Goal: Task Accomplishment & Management: Use online tool/utility

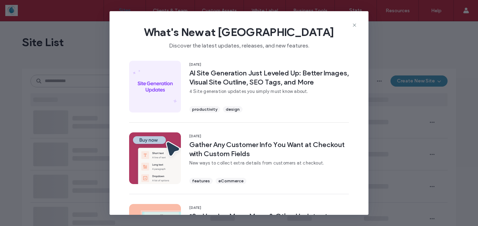
click at [354, 24] on icon at bounding box center [355, 25] width 6 height 6
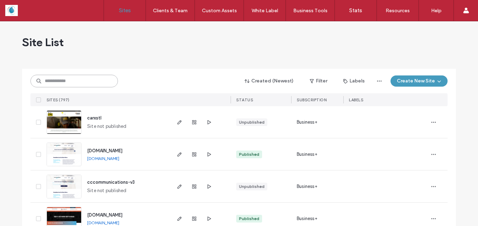
click at [97, 85] on input at bounding box center [74, 81] width 88 height 13
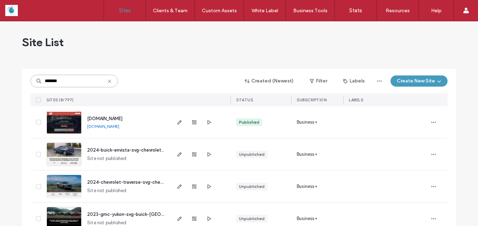
type input "*******"
click at [58, 129] on img at bounding box center [64, 135] width 34 height 48
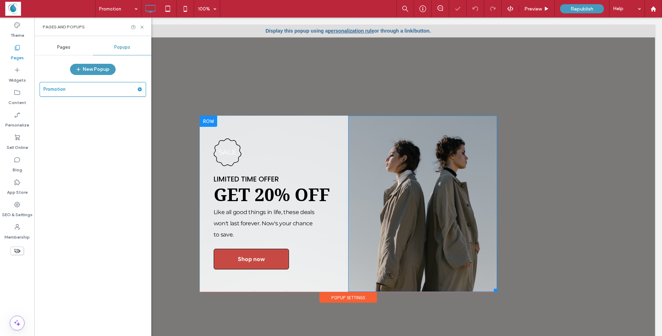
click at [204, 120] on div at bounding box center [209, 121] width 18 height 11
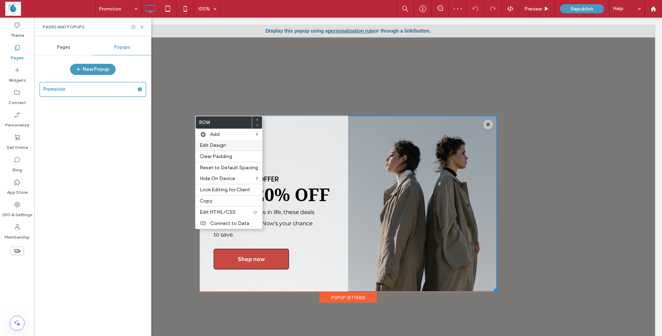
click at [218, 146] on span "Edit Design" at bounding box center [213, 145] width 26 height 6
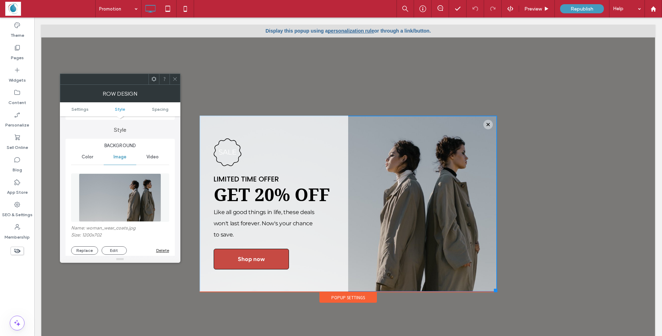
scroll to position [42, 0]
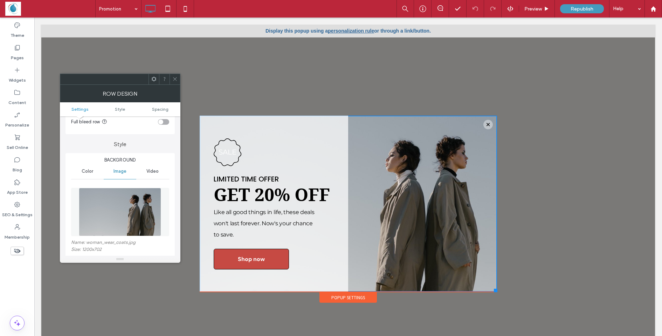
click at [175, 81] on icon at bounding box center [174, 78] width 5 height 5
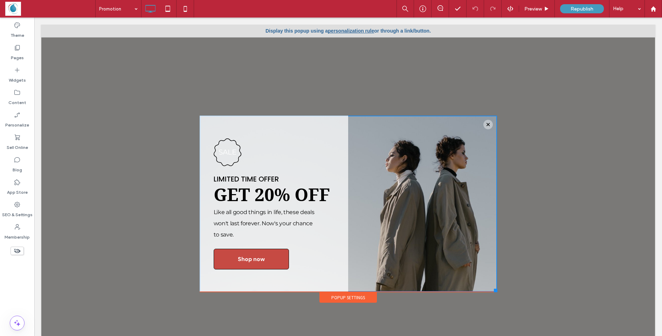
click at [175, 81] on icon at bounding box center [174, 78] width 5 height 5
click at [337, 298] on div "Popup Settings" at bounding box center [347, 297] width 57 height 11
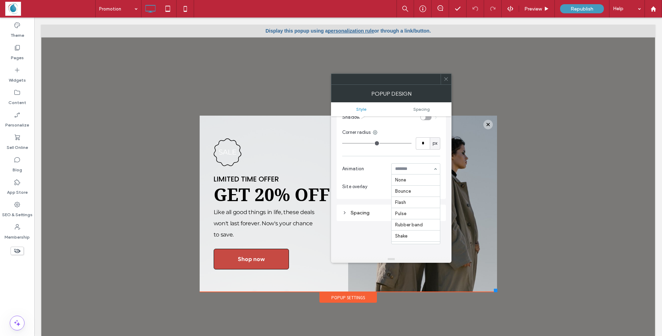
scroll to position [145, 0]
click at [435, 170] on div "None Bounce Flash Pulse Rubber band Shake Swing Tada Wobble Bounce in Bounce in…" at bounding box center [415, 168] width 49 height 11
click at [435, 168] on div "None Bounce Flash Pulse Rubber band Shake Swing Tada Wobble Bounce in Bounce in…" at bounding box center [415, 168] width 49 height 11
click at [541, 9] on span "Preview" at bounding box center [533, 9] width 18 height 6
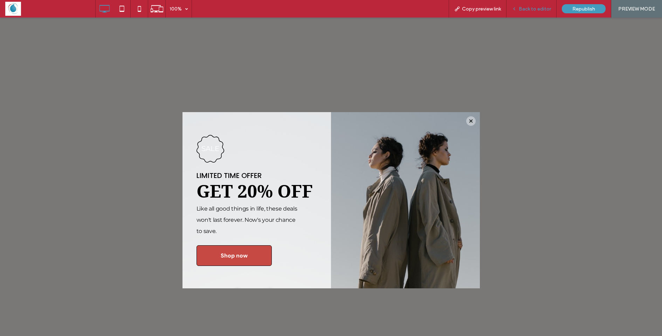
click at [529, 6] on span "Back to editor" at bounding box center [534, 9] width 32 height 6
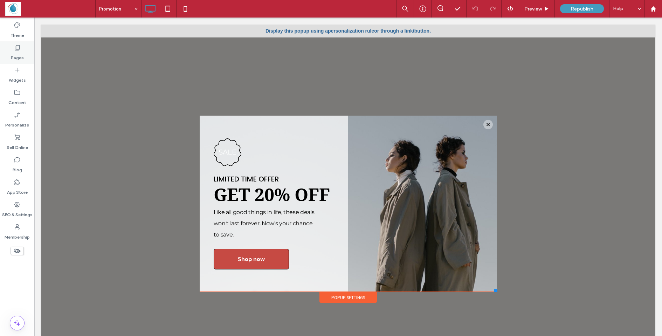
click at [24, 51] on div "Pages" at bounding box center [17, 52] width 34 height 22
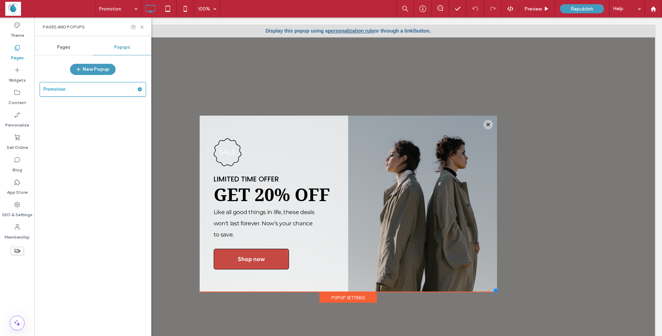
click at [24, 51] on div "Pages" at bounding box center [17, 52] width 34 height 22
click at [127, 90] on label "Promotion" at bounding box center [90, 89] width 94 height 14
click at [209, 120] on div at bounding box center [209, 121] width 18 height 11
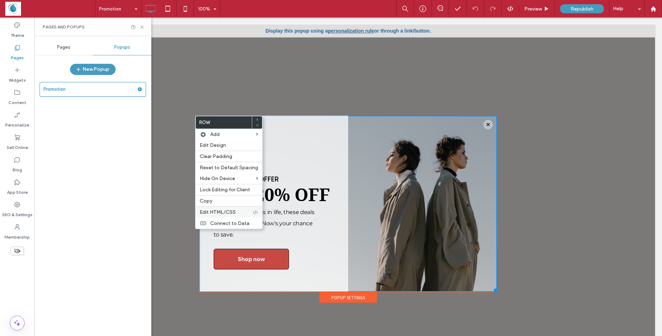
click at [227, 214] on span "Edit HTML/CSS" at bounding box center [218, 212] width 36 height 6
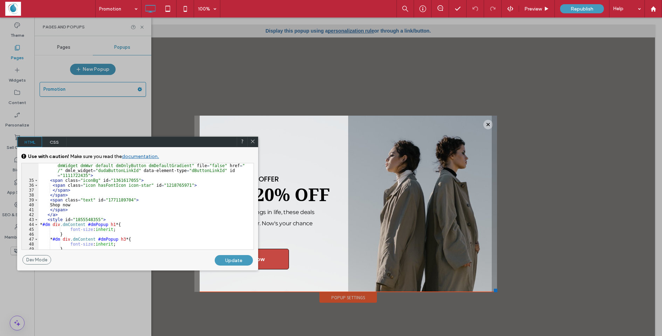
scroll to position [294, 0]
click at [252, 142] on icon at bounding box center [252, 141] width 5 height 5
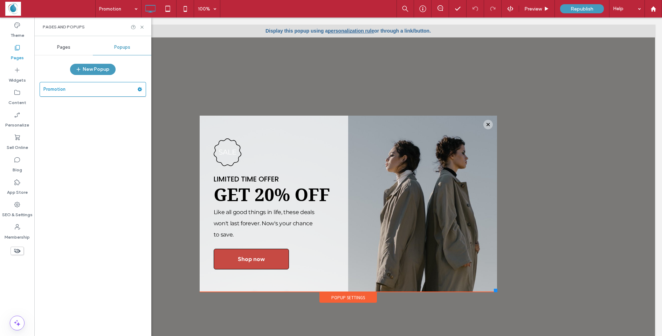
click at [14, 48] on icon at bounding box center [17, 47] width 7 height 7
click at [63, 43] on div "Pages" at bounding box center [63, 47] width 58 height 15
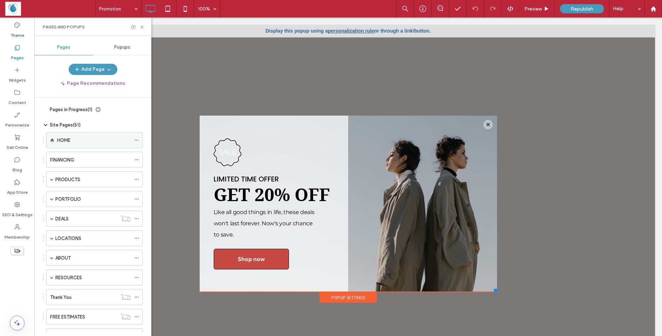
click at [78, 138] on div "HOME" at bounding box center [94, 140] width 74 height 7
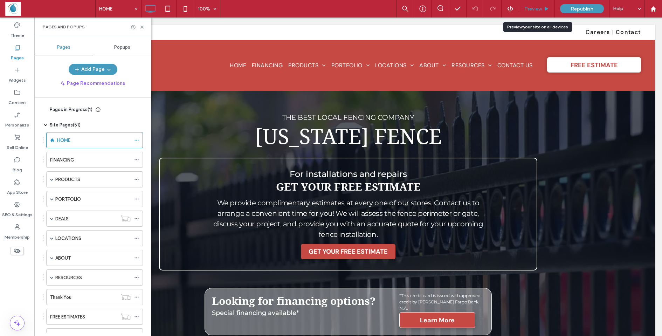
drag, startPoint x: 536, startPoint y: 9, endPoint x: 413, endPoint y: 85, distance: 143.9
click at [536, 9] on span "Preview" at bounding box center [533, 9] width 18 height 6
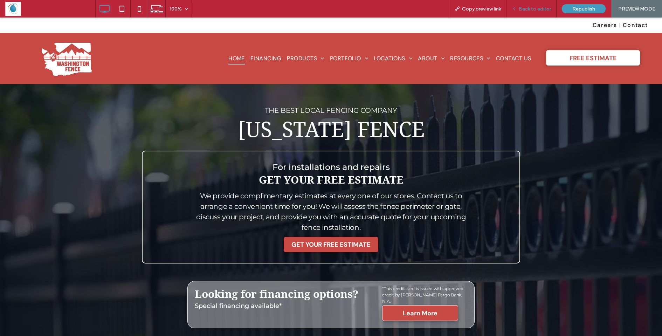
click at [524, 7] on span "Back to editor" at bounding box center [534, 9] width 32 height 6
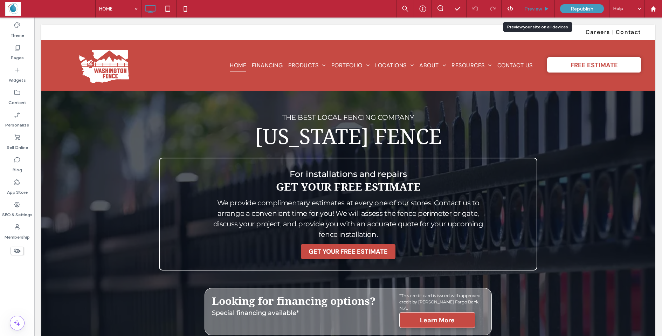
click at [534, 7] on span "Preview" at bounding box center [533, 9] width 18 height 6
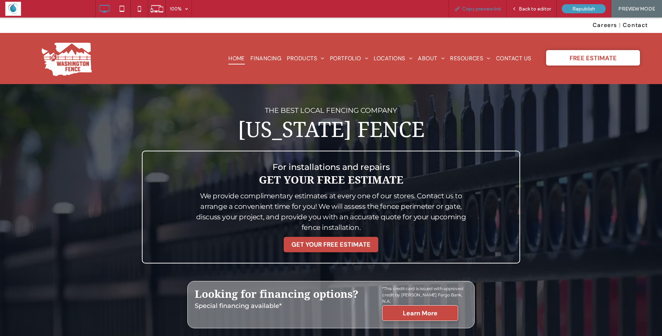
click at [469, 10] on span "Copy preview link" at bounding box center [481, 9] width 39 height 6
drag, startPoint x: 532, startPoint y: 11, endPoint x: 558, endPoint y: 25, distance: 29.1
click at [532, 11] on span "Back to editor" at bounding box center [534, 9] width 32 height 6
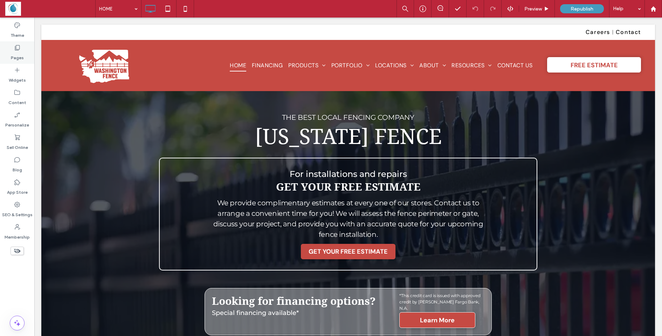
drag, startPoint x: 13, startPoint y: 50, endPoint x: 21, endPoint y: 49, distance: 8.5
click at [13, 50] on div "Pages" at bounding box center [17, 52] width 34 height 22
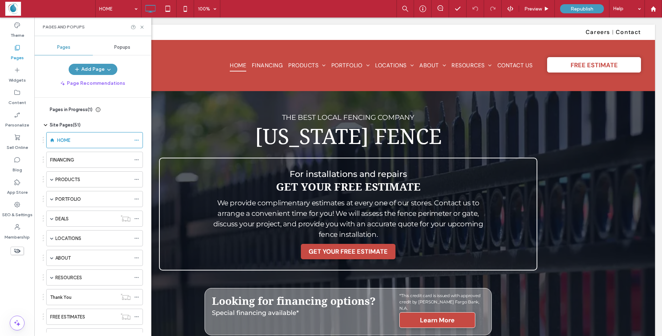
click at [120, 48] on span "Popups" at bounding box center [122, 47] width 16 height 6
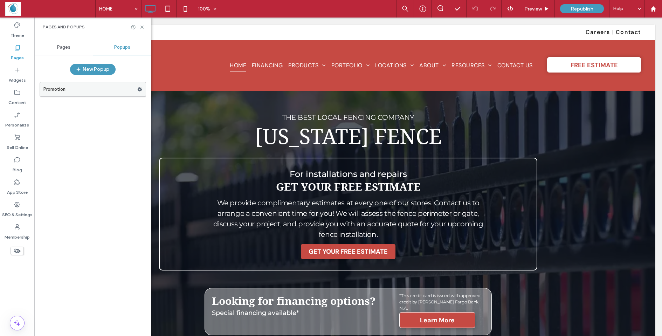
click at [115, 93] on label "Promotion" at bounding box center [90, 89] width 94 height 14
click at [139, 88] on use at bounding box center [140, 89] width 5 height 4
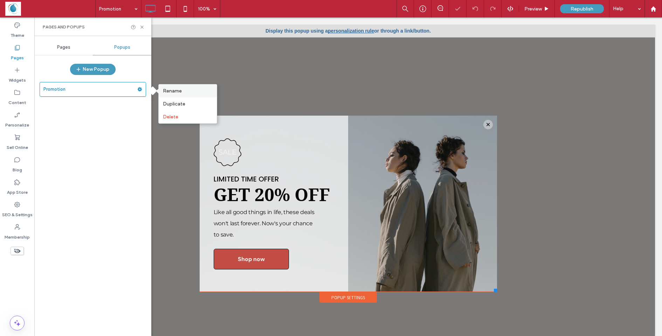
click at [173, 92] on span "Rename" at bounding box center [172, 91] width 19 height 6
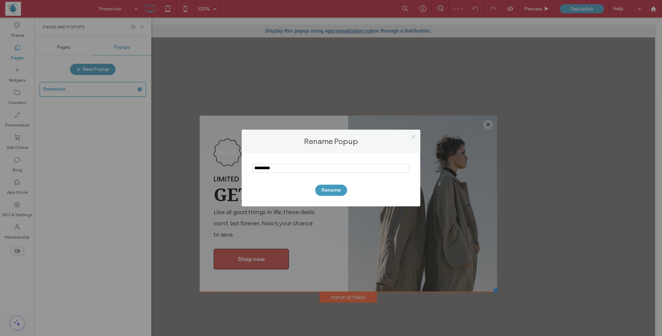
click at [414, 135] on icon at bounding box center [413, 136] width 5 height 5
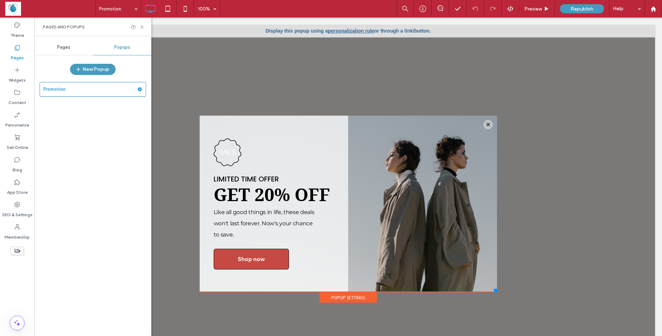
click at [341, 300] on div "Popup Settings" at bounding box center [347, 297] width 57 height 11
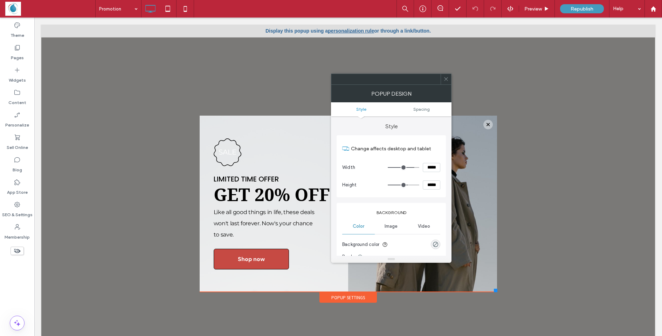
click at [446, 77] on icon at bounding box center [445, 78] width 5 height 5
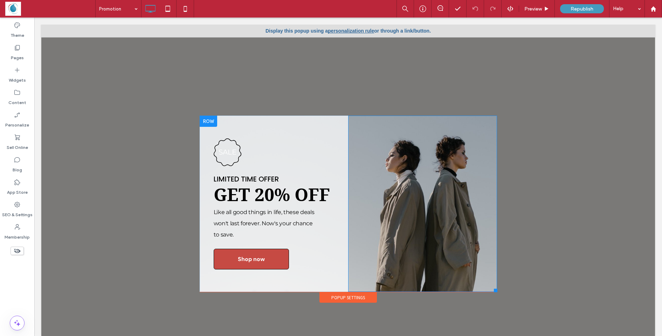
click at [201, 121] on div at bounding box center [209, 121] width 18 height 11
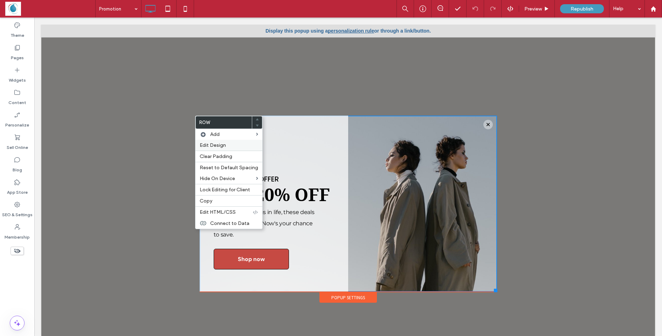
click at [221, 141] on div "Edit Design" at bounding box center [228, 145] width 67 height 11
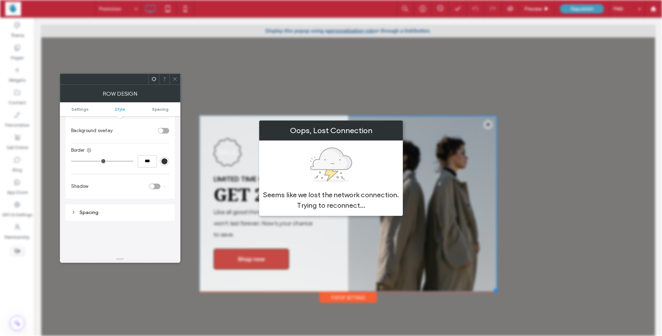
scroll to position [336, 0]
click at [110, 196] on div "Spacing" at bounding box center [120, 198] width 98 height 9
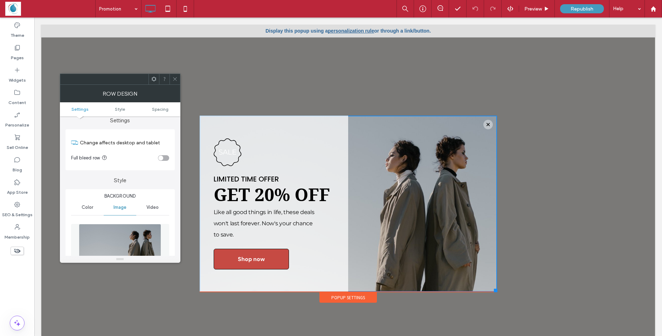
scroll to position [0, 0]
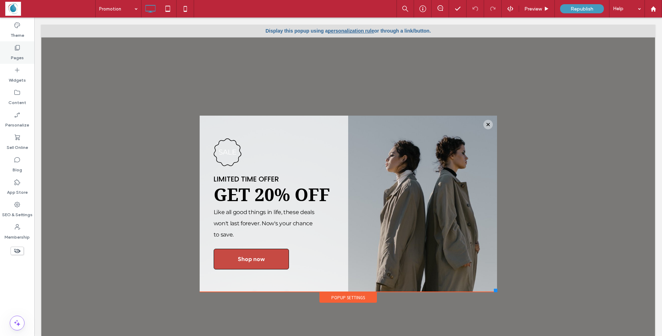
click at [17, 51] on icon at bounding box center [17, 47] width 7 height 7
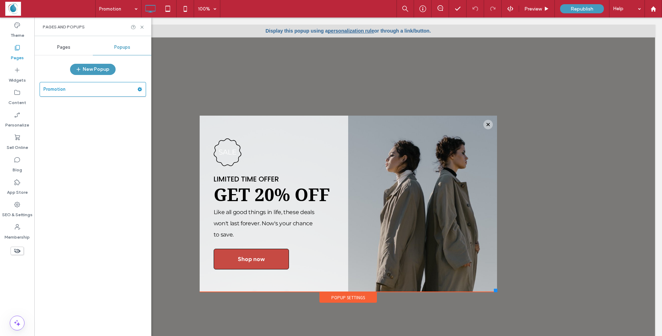
click at [62, 48] on span "Pages" at bounding box center [63, 47] width 13 height 6
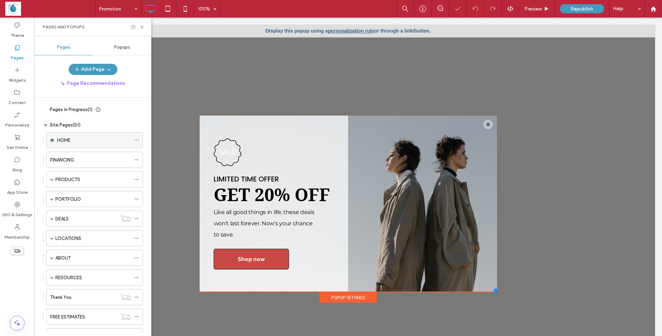
click at [72, 140] on div "HOME" at bounding box center [94, 140] width 74 height 7
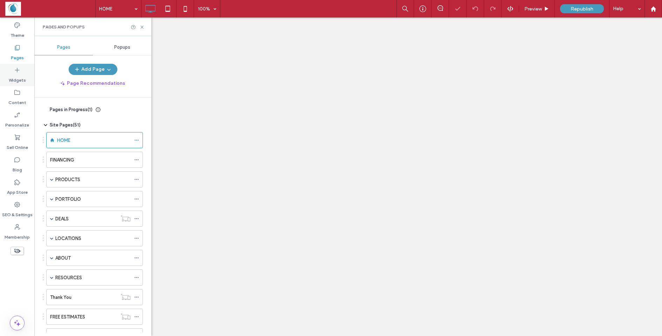
click at [16, 76] on label "Widgets" at bounding box center [17, 79] width 17 height 10
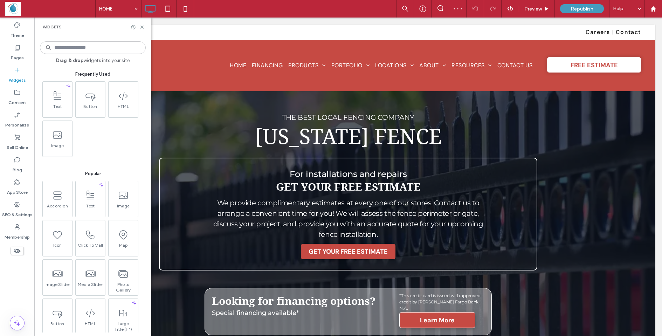
click at [81, 49] on input at bounding box center [93, 47] width 106 height 13
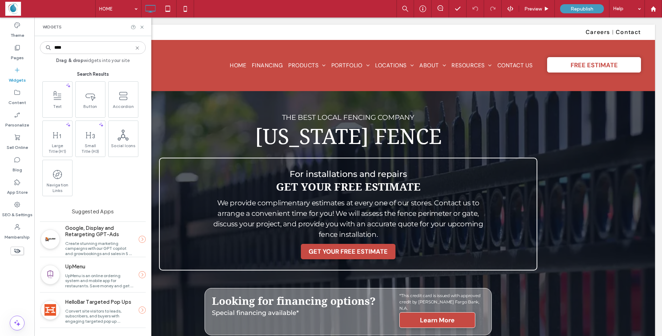
type input "****"
click at [143, 26] on icon at bounding box center [141, 27] width 5 height 5
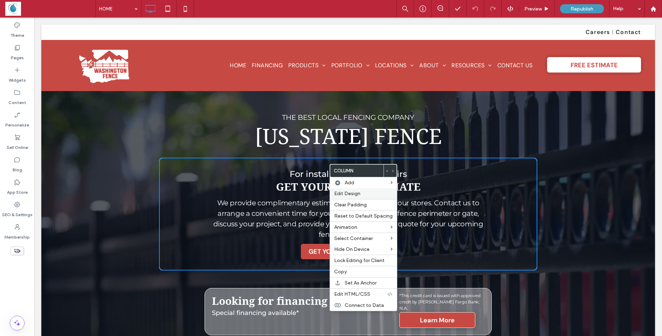
click at [346, 191] on span "Edit Design" at bounding box center [347, 193] width 26 height 6
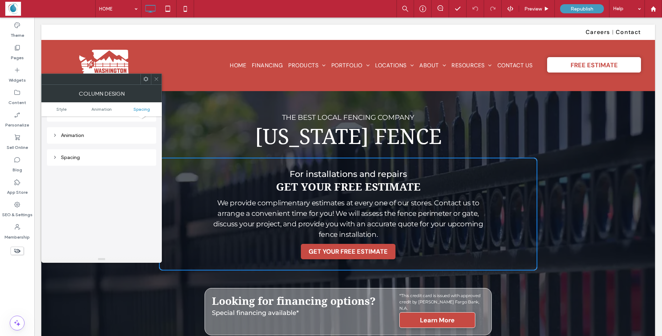
scroll to position [122, 0]
click at [157, 78] on icon at bounding box center [156, 78] width 5 height 5
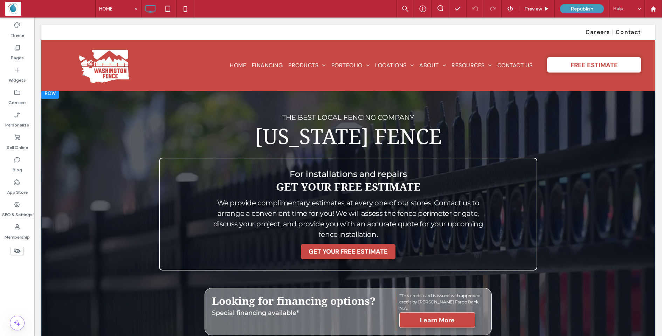
click at [46, 97] on div at bounding box center [50, 93] width 18 height 11
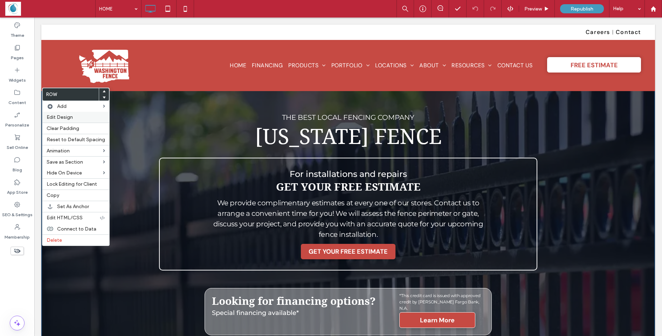
click at [66, 117] on span "Edit Design" at bounding box center [60, 117] width 26 height 6
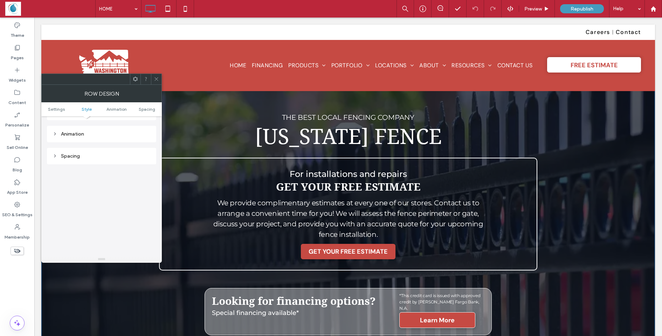
scroll to position [461, 0]
click at [154, 79] on icon at bounding box center [156, 78] width 5 height 5
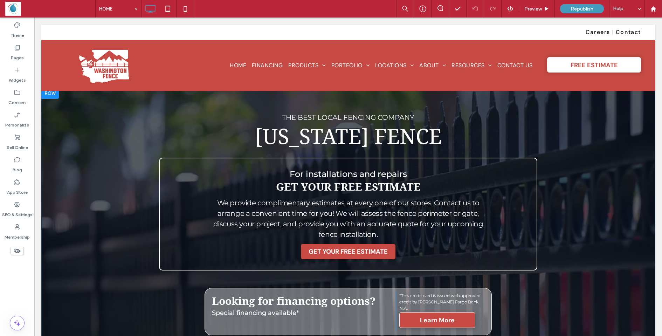
click at [51, 93] on div at bounding box center [50, 93] width 18 height 11
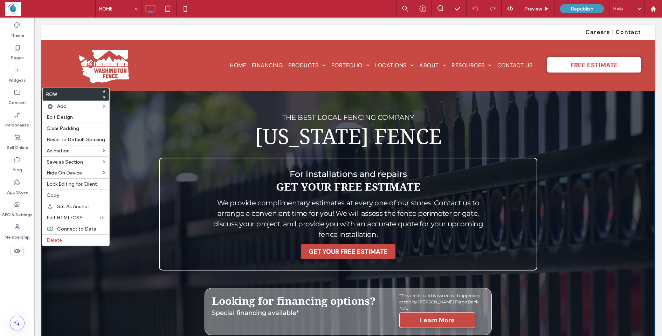
click at [133, 213] on div "THE BEST LOCAL FENCING COMPANY Washington FENCE For installations and repairs G…" at bounding box center [347, 227] width 613 height 279
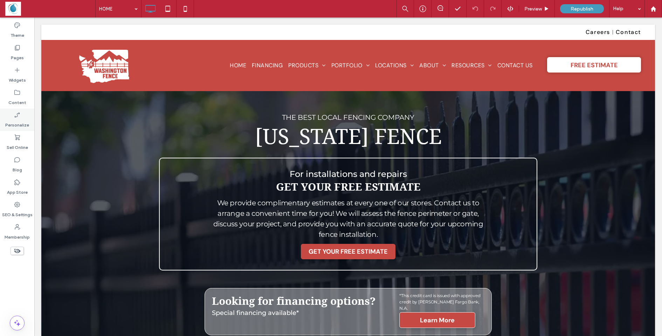
click at [16, 114] on icon at bounding box center [17, 114] width 7 height 7
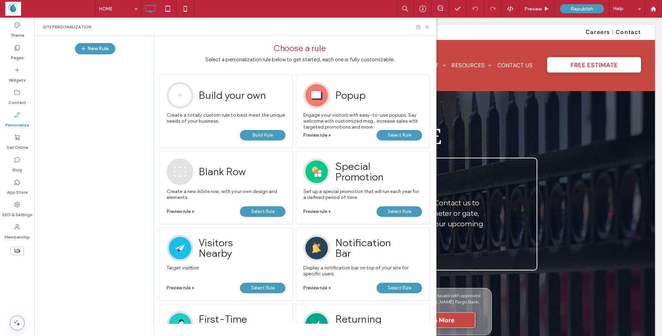
click at [398, 133] on span "Select Rule" at bounding box center [399, 135] width 23 height 11
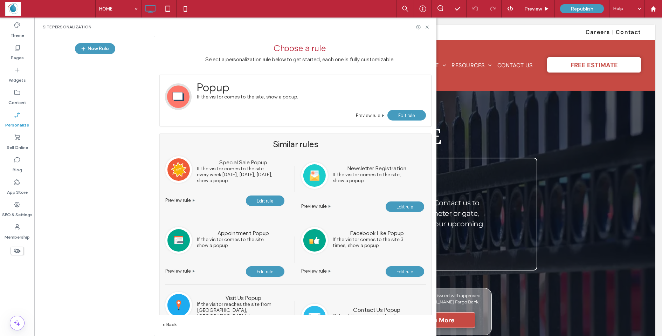
click at [374, 116] on span "Preview rule" at bounding box center [368, 115] width 25 height 5
click at [403, 116] on span "Edit rule" at bounding box center [406, 115] width 17 height 5
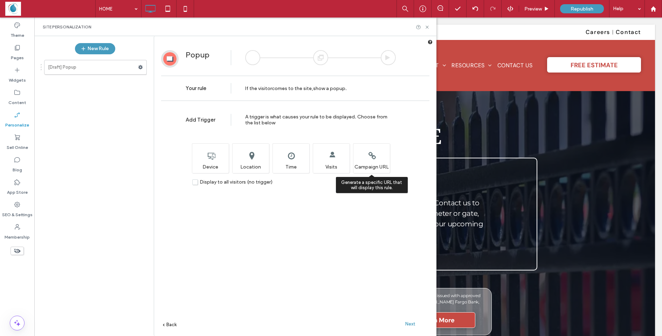
click at [375, 162] on div "Generate a specific URL that will display this rule. Campaign URL" at bounding box center [371, 158] width 37 height 30
click at [256, 86] on div "If the visitor comes to the site , show a popup ." at bounding box center [296, 88] width 102 height 5
click at [170, 324] on span "Back" at bounding box center [171, 324] width 10 height 5
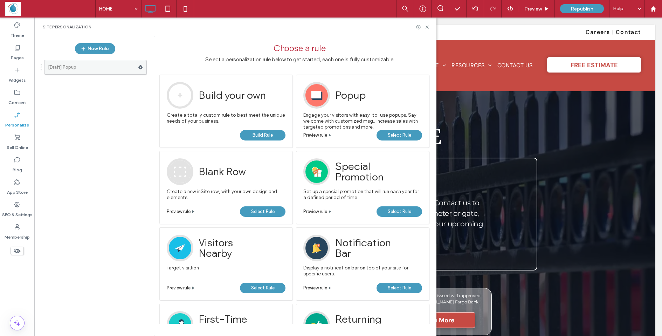
click at [141, 68] on use at bounding box center [140, 67] width 5 height 4
click at [141, 67] on use at bounding box center [140, 67] width 5 height 4
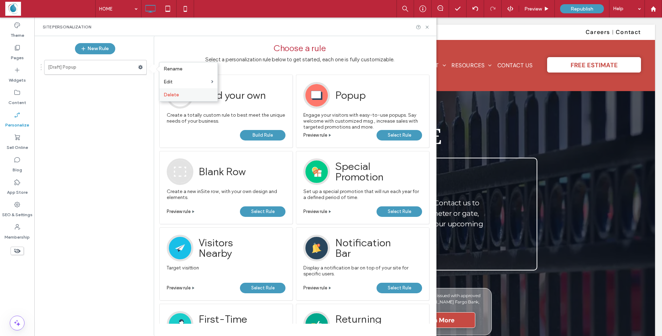
click at [168, 95] on span "Delete" at bounding box center [170, 95] width 15 height 6
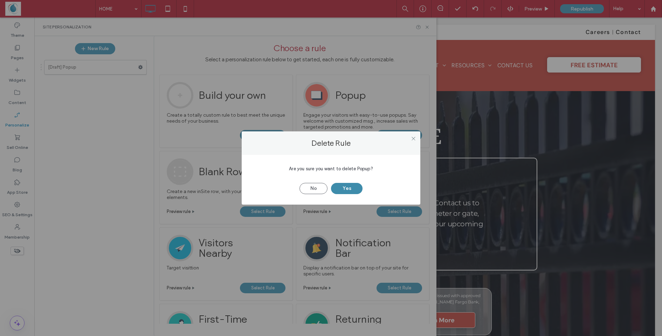
click at [343, 188] on button "Yes" at bounding box center [347, 188] width 32 height 11
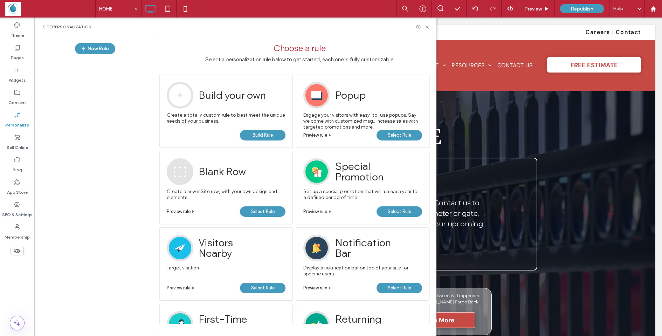
click at [386, 134] on link "Select Rule" at bounding box center [399, 135] width 46 height 11
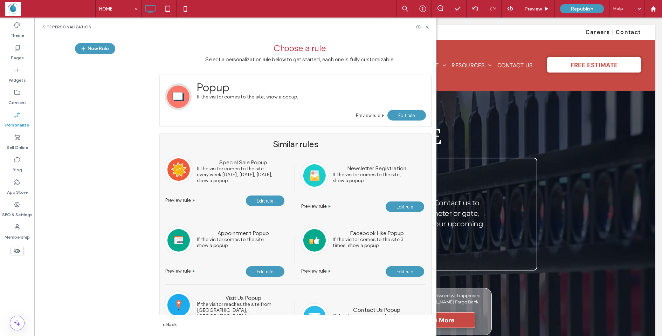
click at [397, 114] on link "Edit rule" at bounding box center [406, 115] width 39 height 11
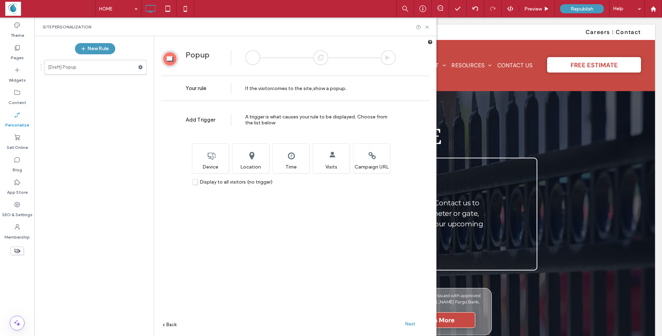
drag, startPoint x: 411, startPoint y: 323, endPoint x: 398, endPoint y: 321, distance: 13.1
click at [411, 323] on span "Next" at bounding box center [410, 323] width 10 height 5
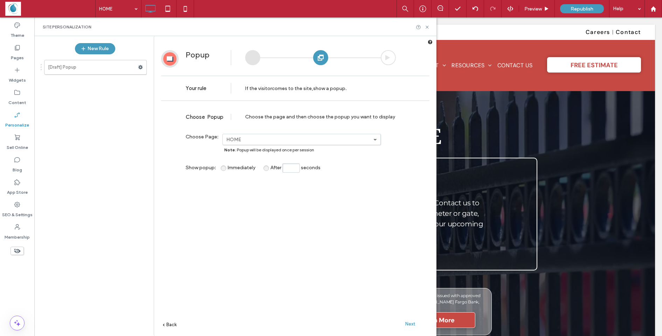
click at [270, 167] on span "After" at bounding box center [275, 168] width 11 height 6
click at [290, 166] on input "After seconds" at bounding box center [291, 167] width 18 height 9
click at [296, 170] on input "After seconds" at bounding box center [291, 167] width 18 height 9
type input "**"
click at [308, 188] on div "**********" at bounding box center [295, 230] width 268 height 252
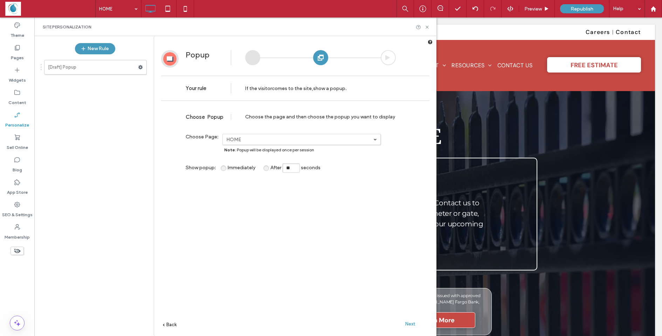
click at [228, 167] on span "Immediately" at bounding box center [242, 168] width 28 height 6
click at [408, 323] on span "Next" at bounding box center [410, 323] width 10 height 5
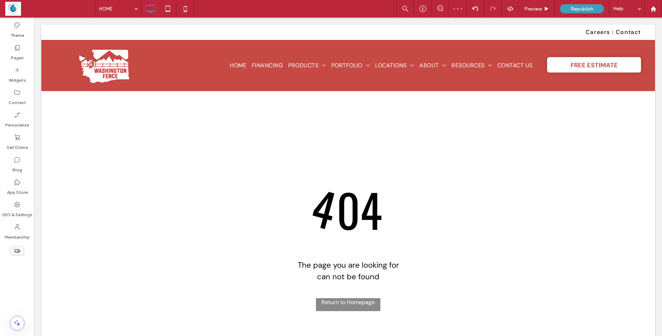
scroll to position [0, 0]
click at [19, 49] on div at bounding box center [331, 168] width 662 height 336
click at [17, 116] on div at bounding box center [331, 168] width 662 height 336
